Goal: Task Accomplishment & Management: Manage account settings

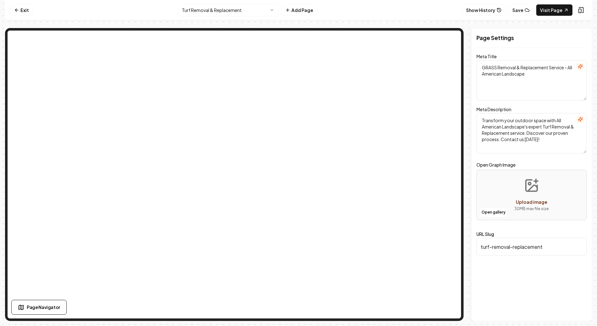
click at [539, 247] on input "turf-removal-replacement" at bounding box center [532, 247] width 110 height 18
click at [488, 246] on input "turf-removal-replacement" at bounding box center [532, 247] width 110 height 18
type input "grass-removal-replacement"
click at [581, 307] on button "Save" at bounding box center [577, 309] width 19 height 11
click at [520, 12] on button "Save" at bounding box center [522, 9] width 26 height 11
